Goal: Task Accomplishment & Management: Manage account settings

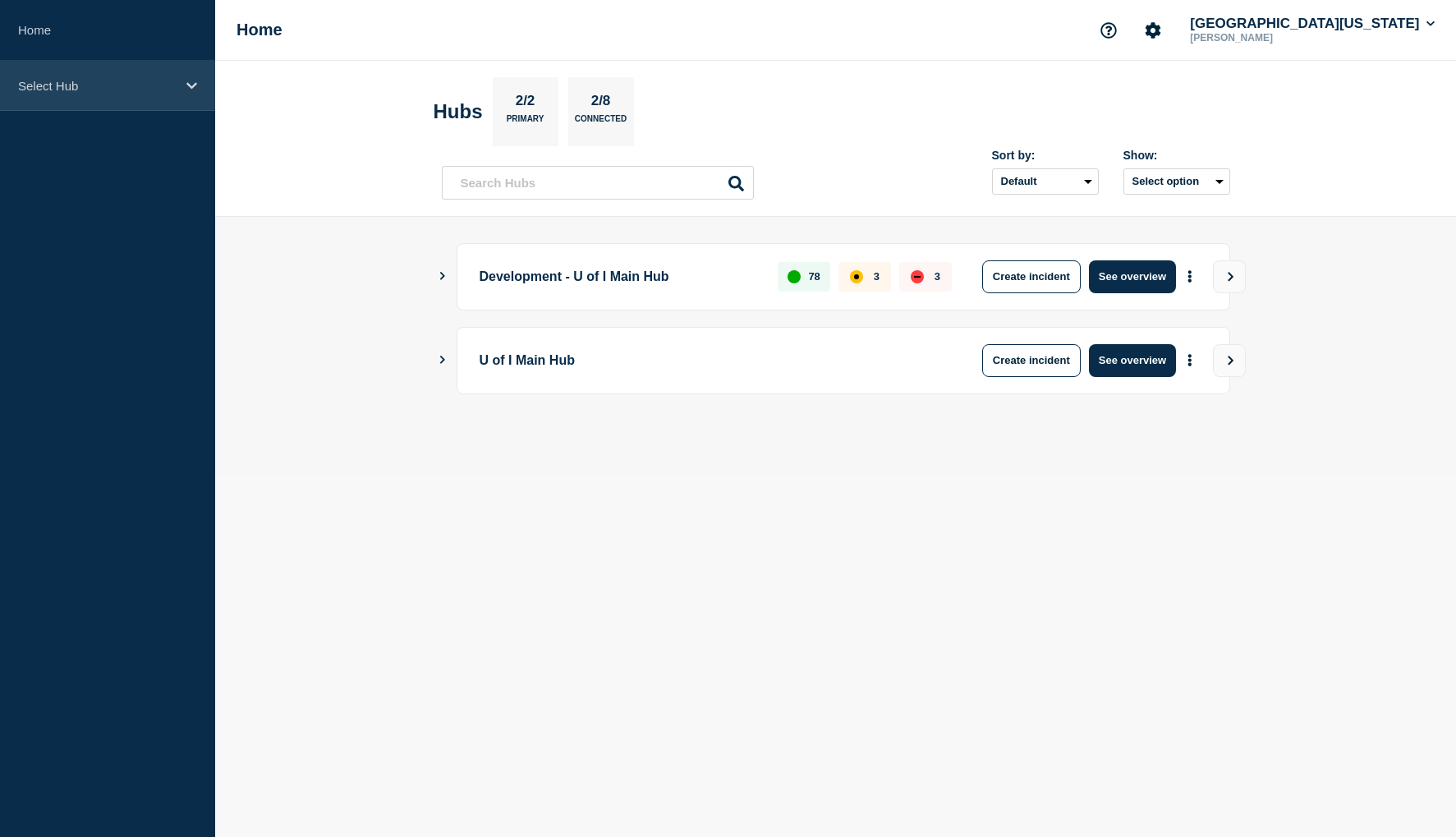
click at [195, 89] on icon at bounding box center [192, 86] width 11 height 13
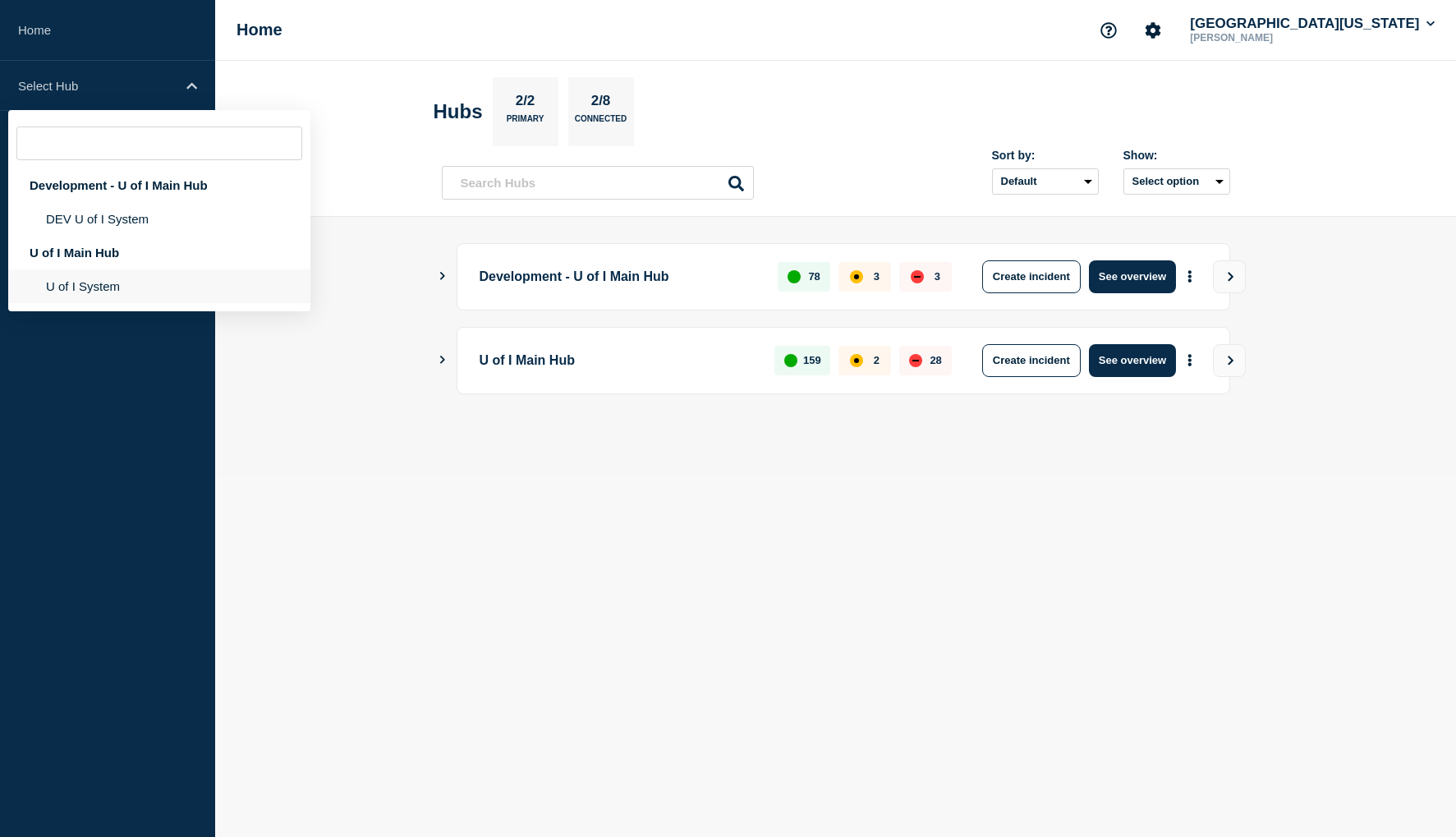
click at [98, 289] on li "U of I System" at bounding box center [160, 286] width 302 height 34
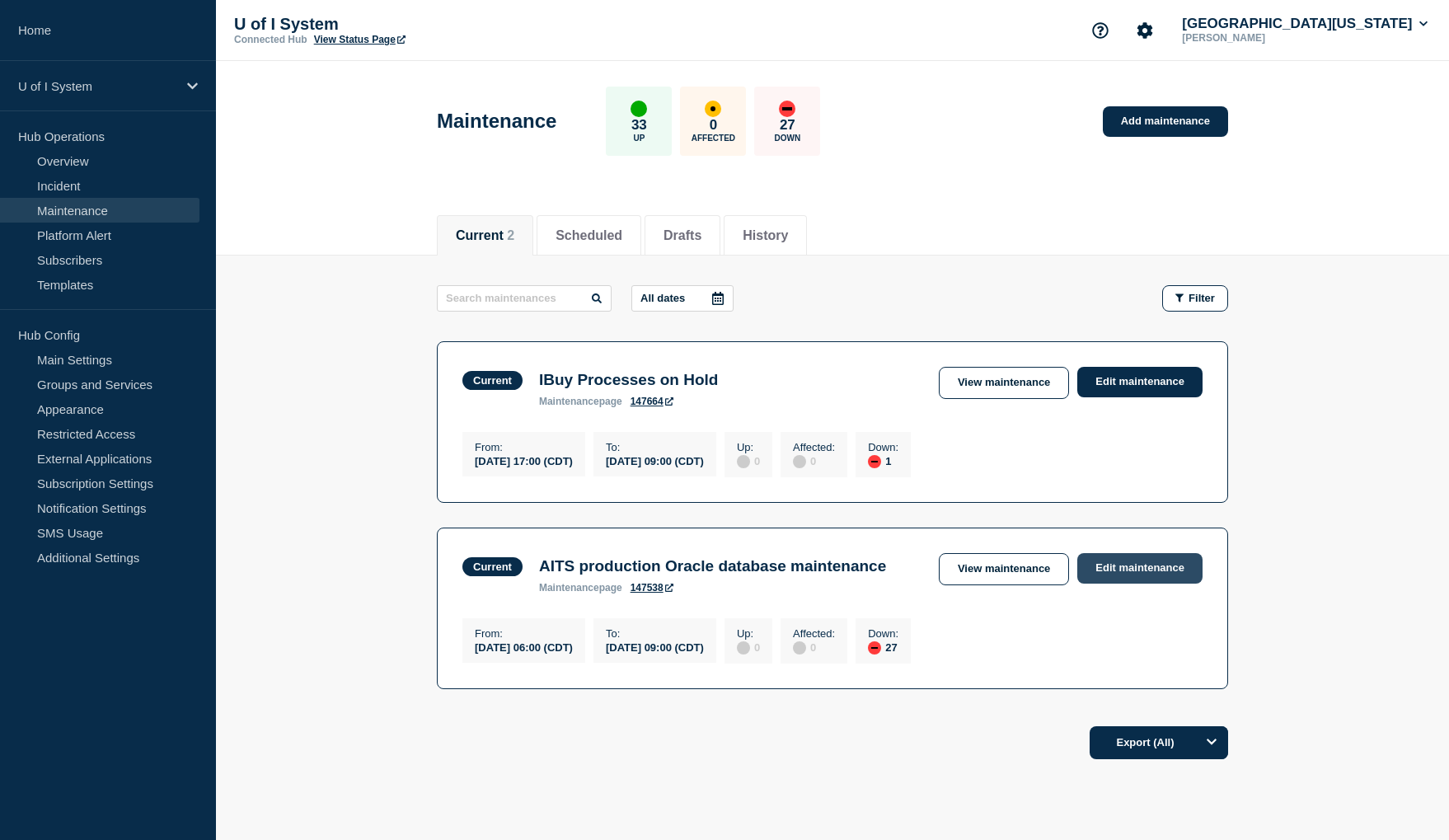
click at [1145, 574] on link "Edit maintenance" at bounding box center [1140, 568] width 125 height 31
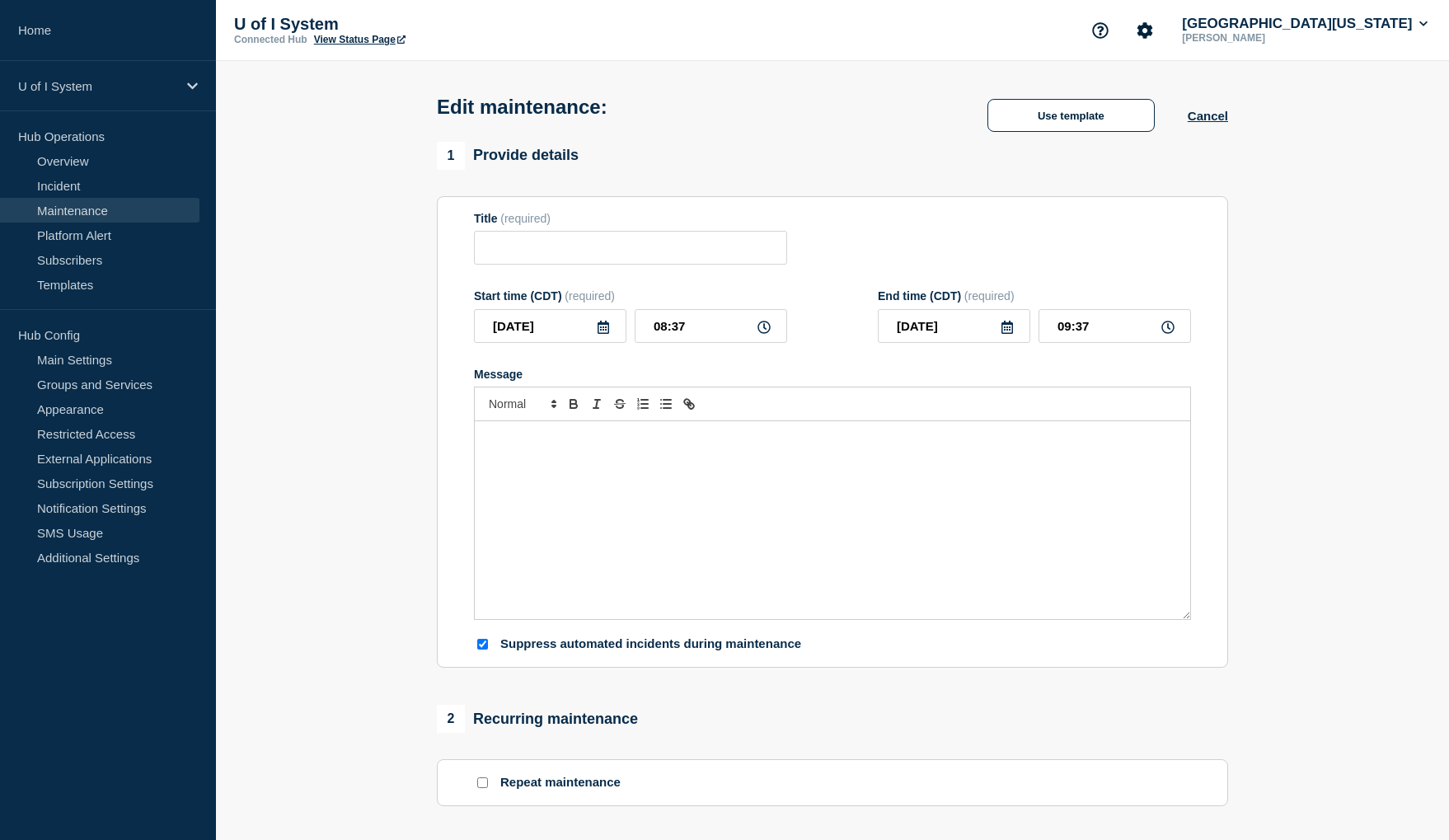
type input "AITS production Oracle database maintenance"
type input "06:00"
type input "09:00"
checkbox input "true"
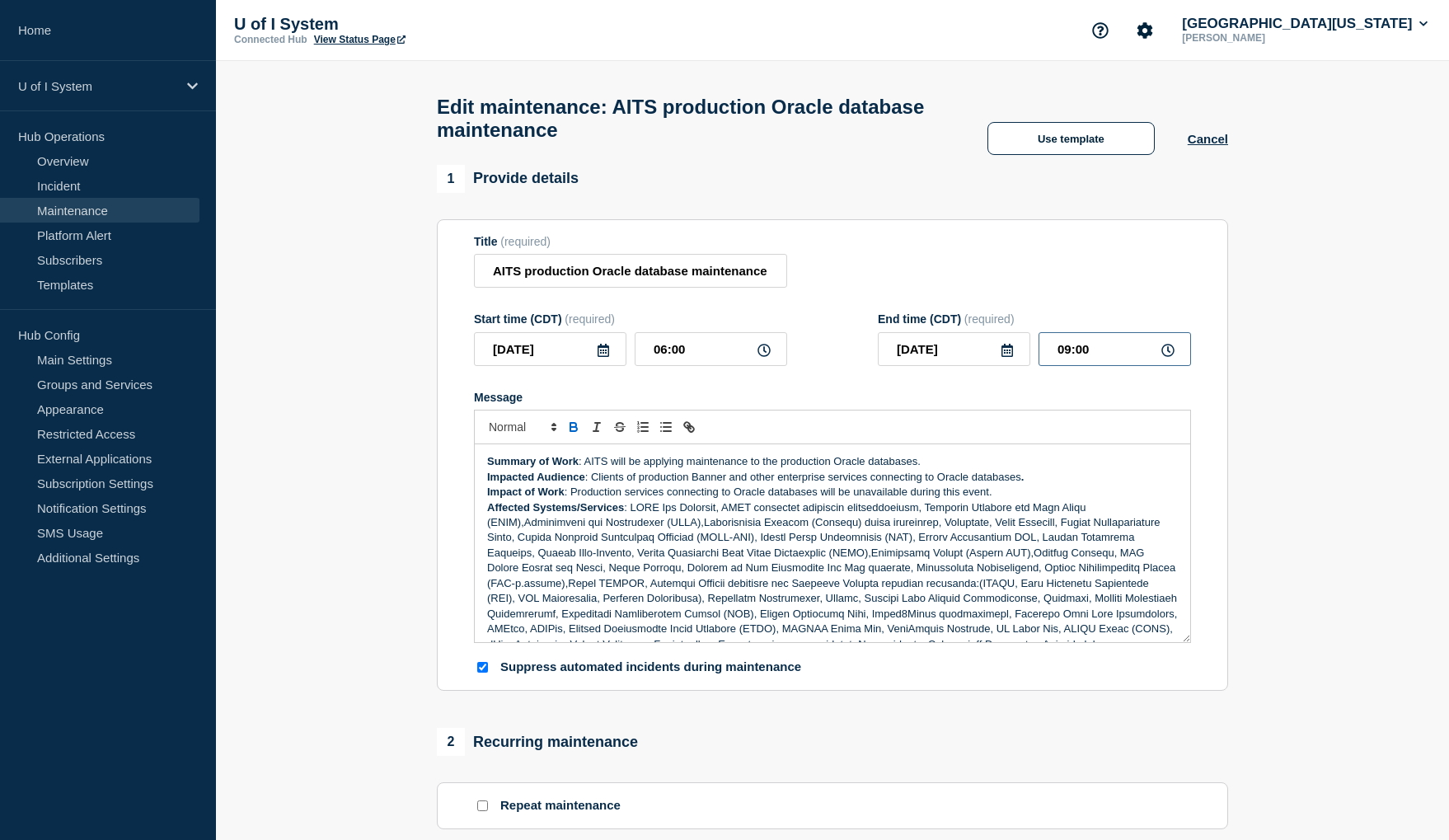
drag, startPoint x: 1095, startPoint y: 356, endPoint x: 1053, endPoint y: 361, distance: 42.3
click at [1053, 361] on input "09:00" at bounding box center [1114, 349] width 152 height 34
type input "08:37"
click at [483, 467] on div "Summary of Work : AITS will be applying maintenance to the production Oracle da…" at bounding box center [832, 544] width 716 height 198
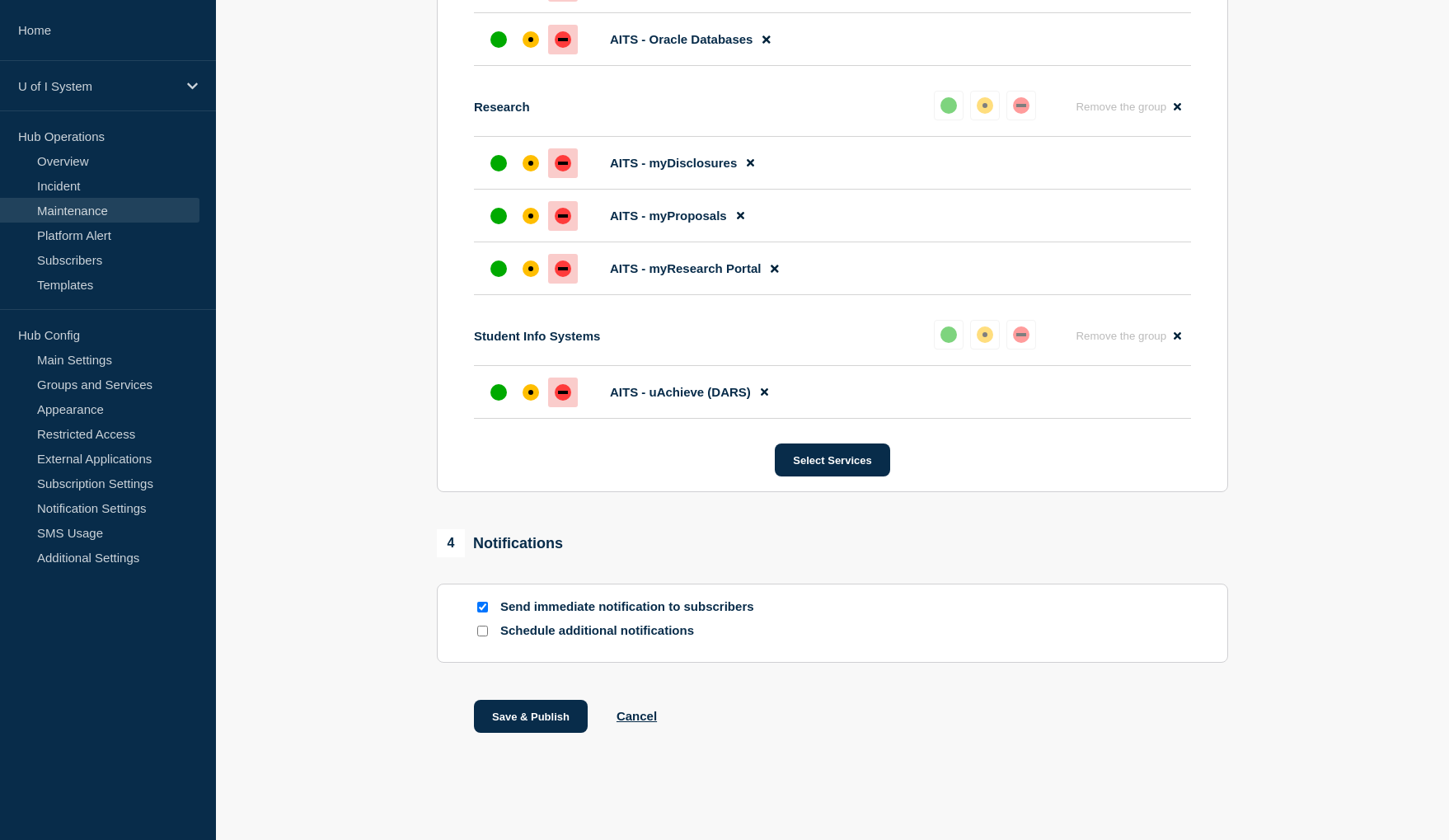
scroll to position [2639, 0]
click at [539, 719] on button "Save & Publish" at bounding box center [531, 716] width 114 height 33
